Goal: Navigation & Orientation: Find specific page/section

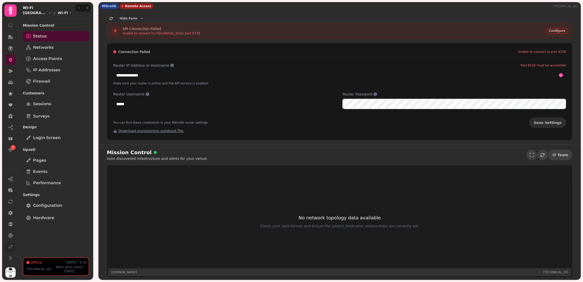
click at [7, 247] on link at bounding box center [10, 246] width 10 height 10
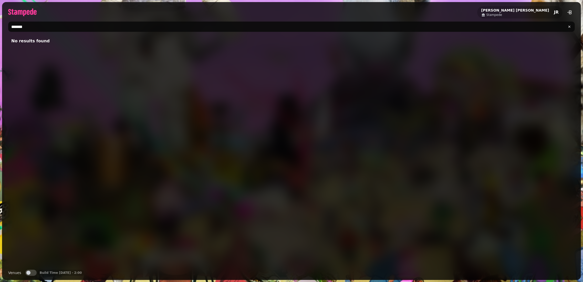
type input "*******"
click at [32, 272] on button "Venues" at bounding box center [30, 272] width 11 height 6
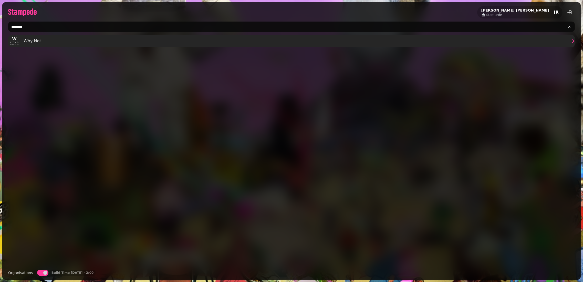
click at [30, 43] on span "Why Not" at bounding box center [33, 41] width 18 height 6
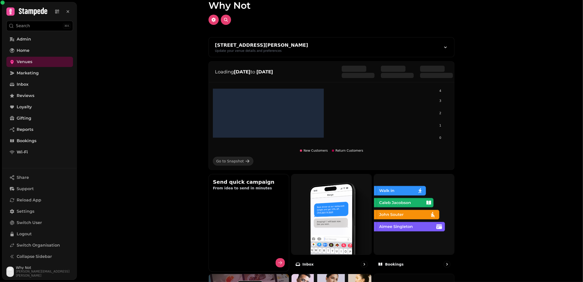
scroll to position [17, 0]
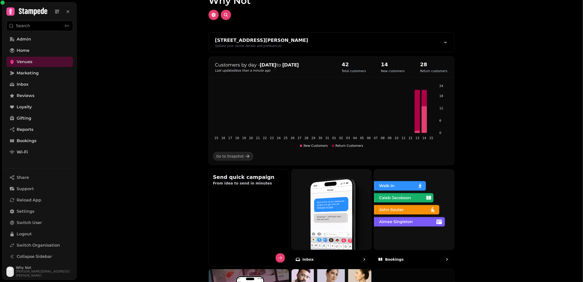
click at [486, 107] on video at bounding box center [291, 64] width 583 height 128
